Goal: Information Seeking & Learning: Learn about a topic

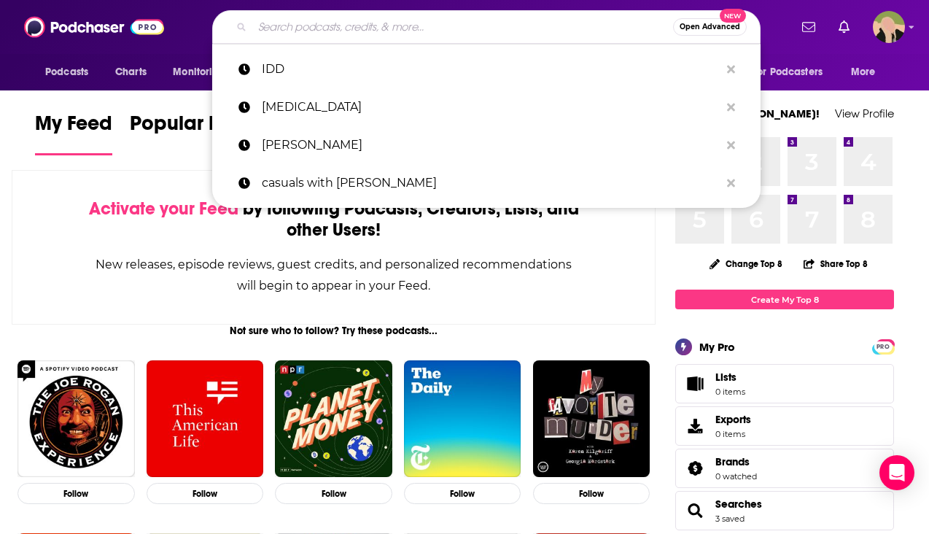
click at [336, 29] on input "Search podcasts, credits, & more..." at bounding box center [462, 26] width 421 height 23
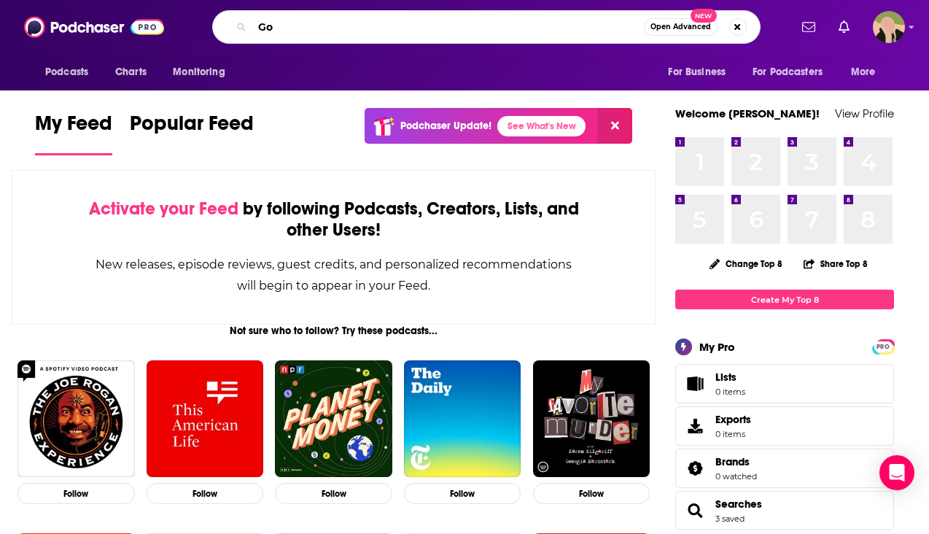
type input "G"
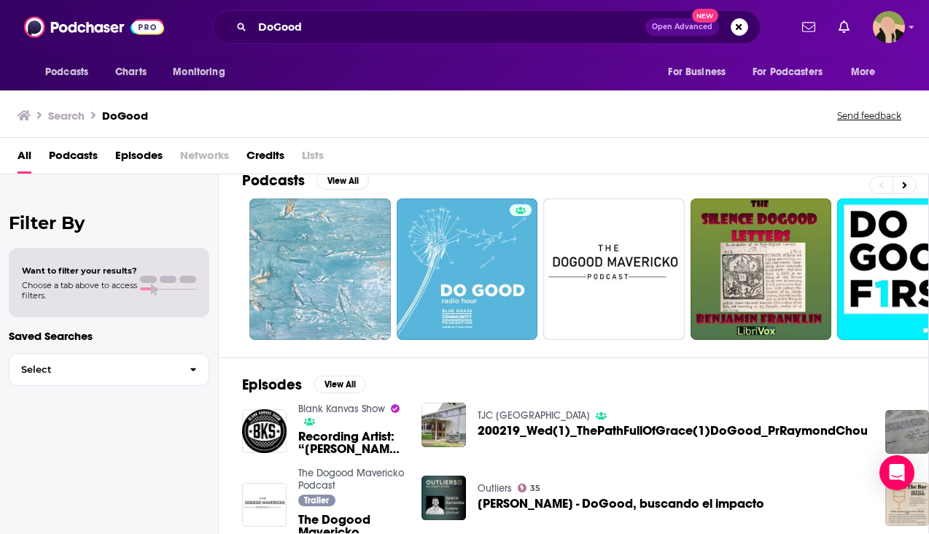
scroll to position [18, 0]
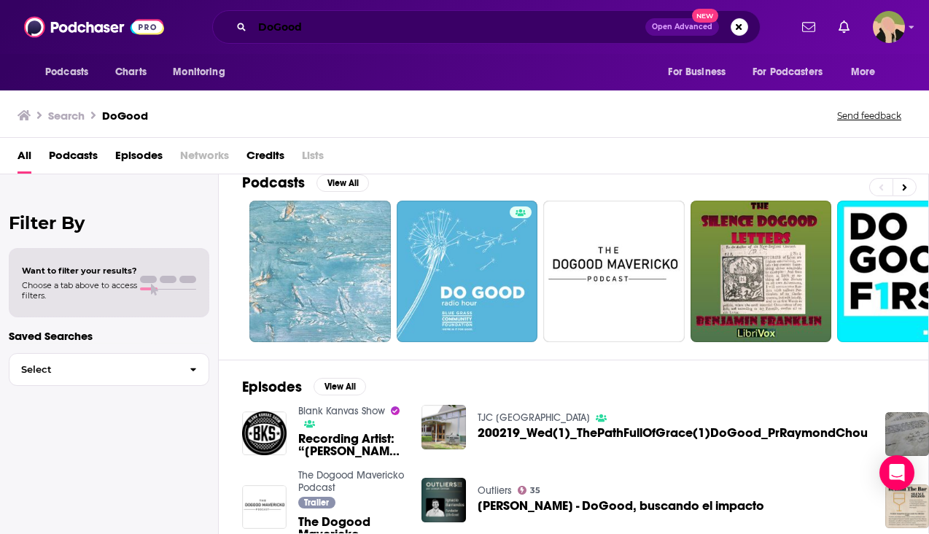
click at [344, 38] on input "DoGood" at bounding box center [448, 26] width 393 height 23
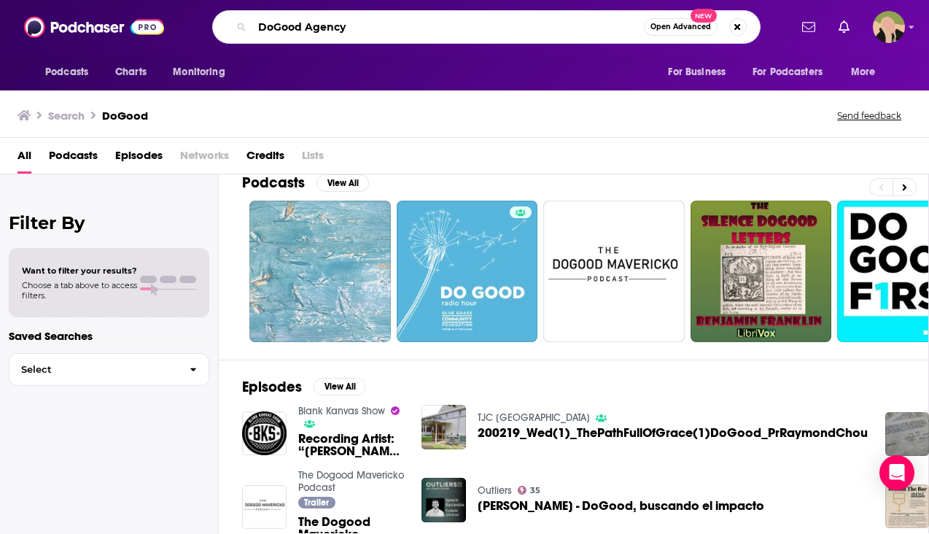
type input "DoGood Agency"
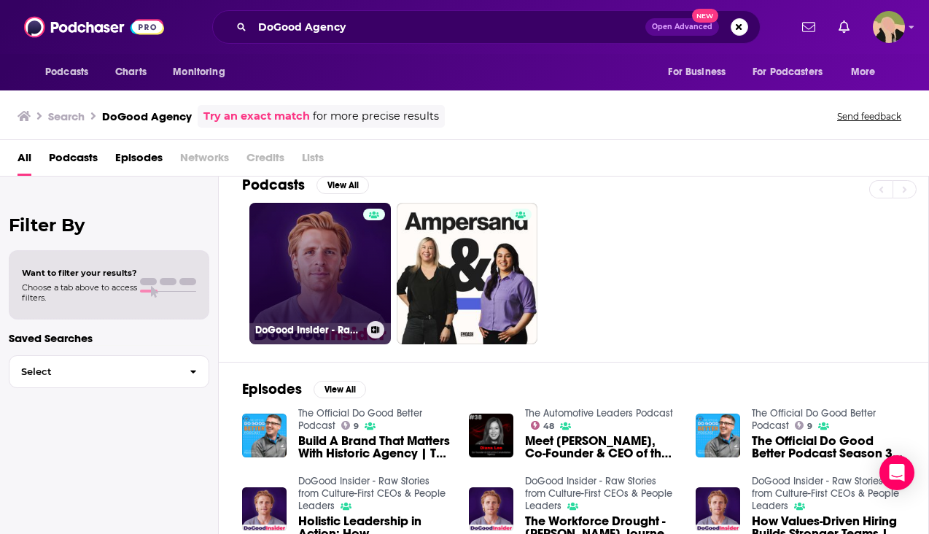
click at [311, 254] on link "DoGood Insider - Raw Stories from Culture-First CEOs & People Leaders" at bounding box center [321, 274] width 142 height 142
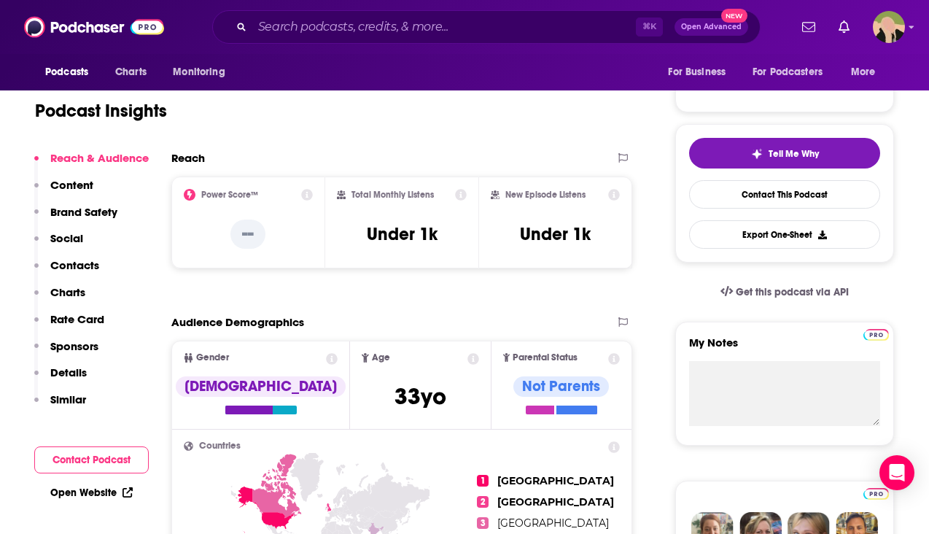
scroll to position [248, 0]
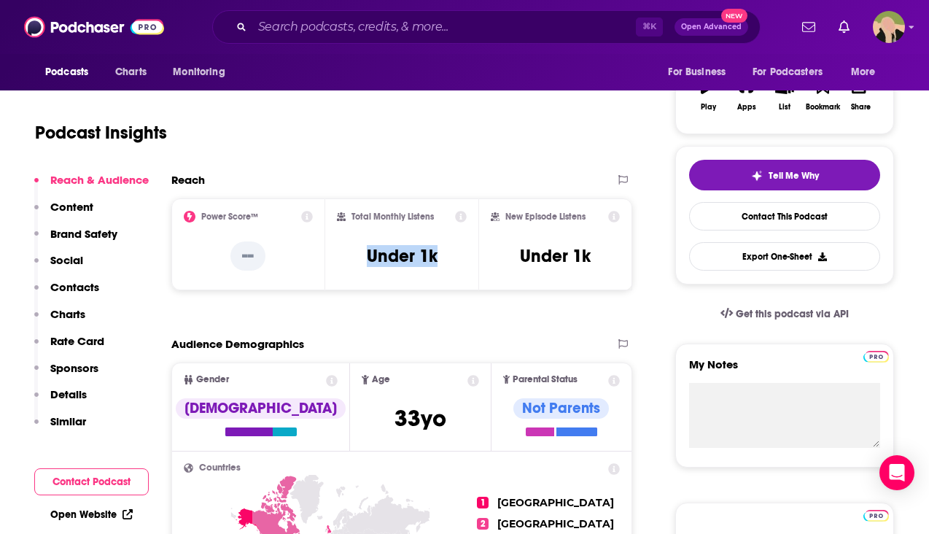
drag, startPoint x: 358, startPoint y: 258, endPoint x: 447, endPoint y: 258, distance: 88.3
click at [447, 258] on div "Total Monthly Listens Under 1k" at bounding box center [402, 244] width 131 height 67
copy h3 "Under 1k"
